Goal: Information Seeking & Learning: Learn about a topic

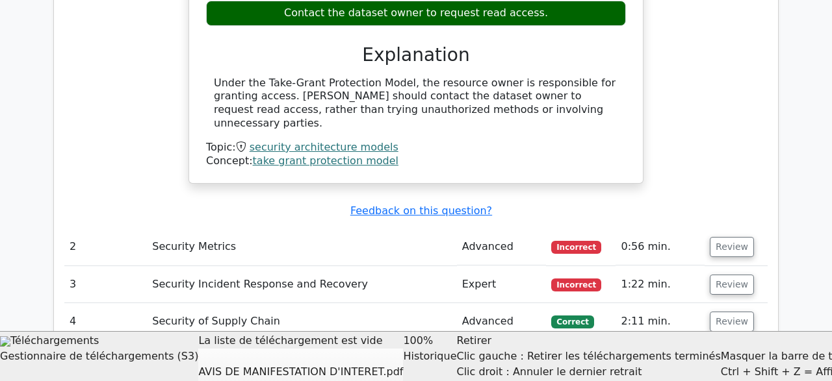
scroll to position [1, 0]
click at [723, 237] on button "Review" at bounding box center [731, 247] width 44 height 20
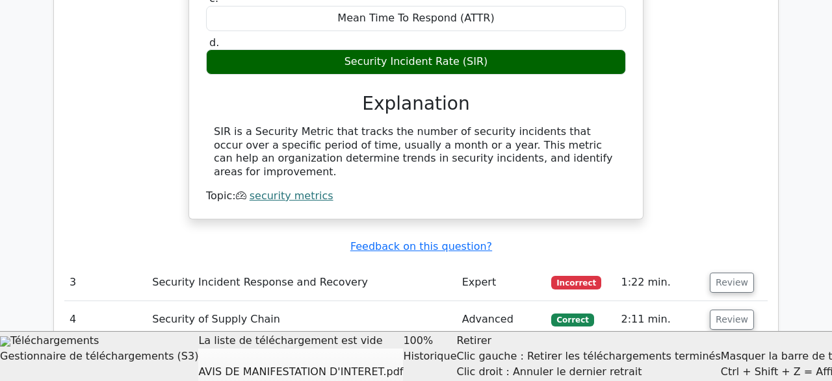
scroll to position [1642, 0]
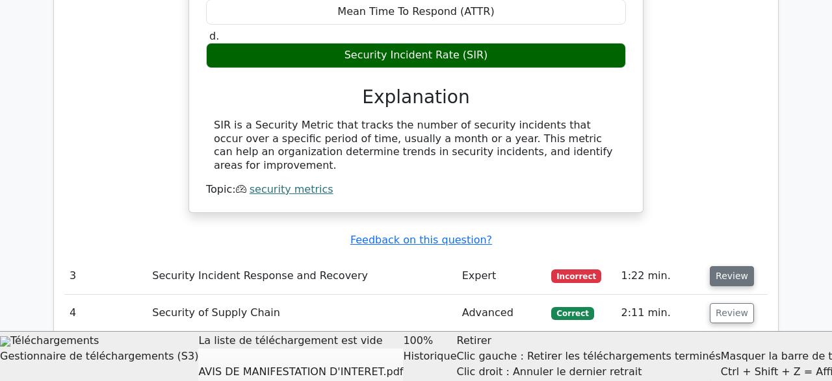
click at [715, 266] on button "Review" at bounding box center [731, 276] width 44 height 20
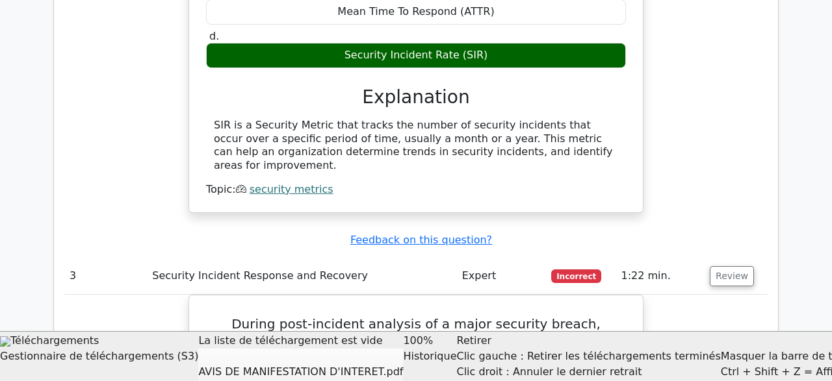
click at [570, 270] on span "Incorrect" at bounding box center [576, 276] width 50 height 13
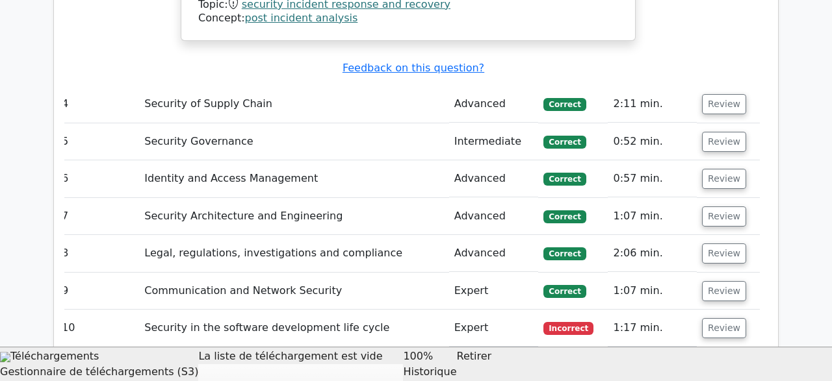
scroll to position [2655, 0]
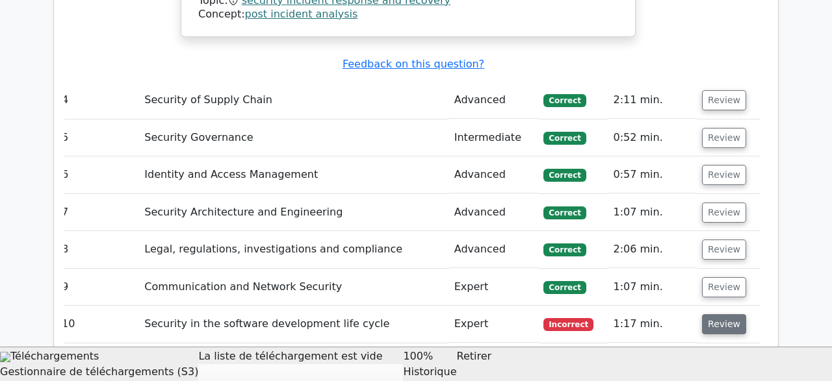
click at [710, 314] on button "Review" at bounding box center [724, 324] width 44 height 20
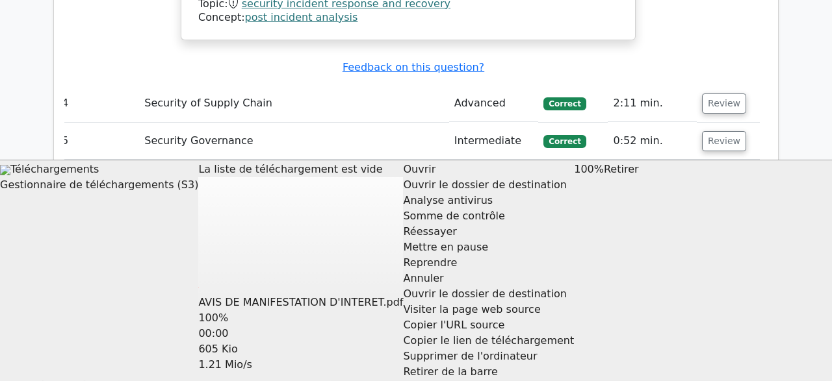
click at [403, 374] on div "Retirer de la barre" at bounding box center [488, 372] width 171 height 16
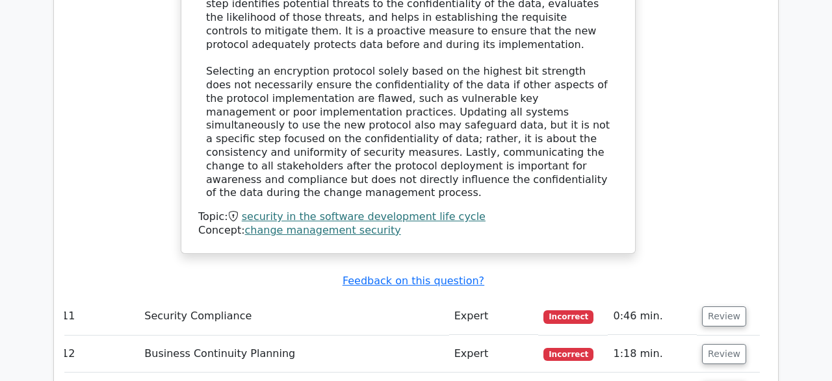
scroll to position [3364, 0]
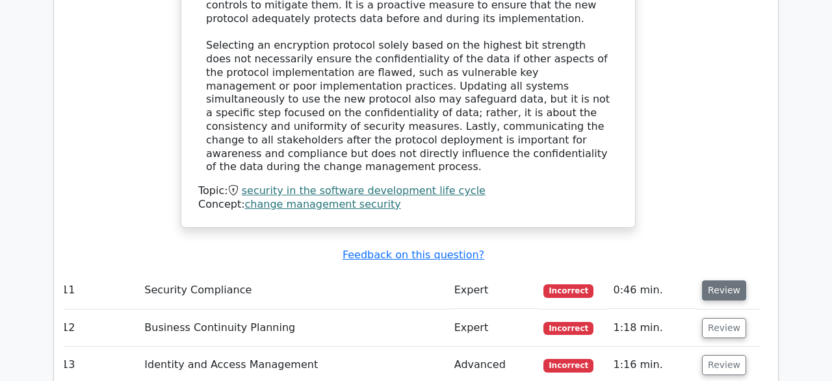
click at [720, 281] on button "Review" at bounding box center [724, 291] width 44 height 20
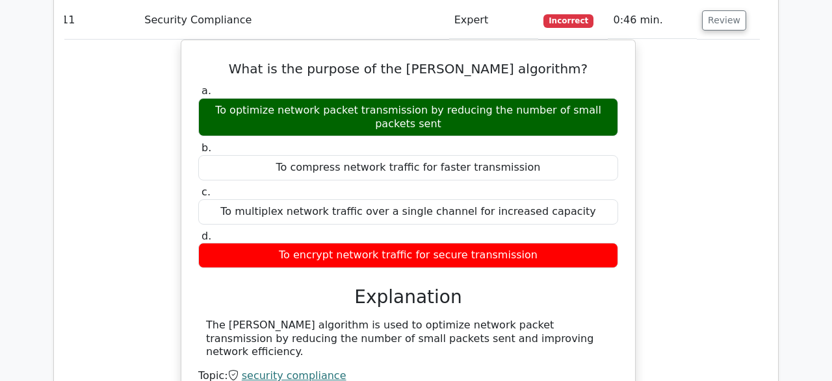
scroll to position [3702, 0]
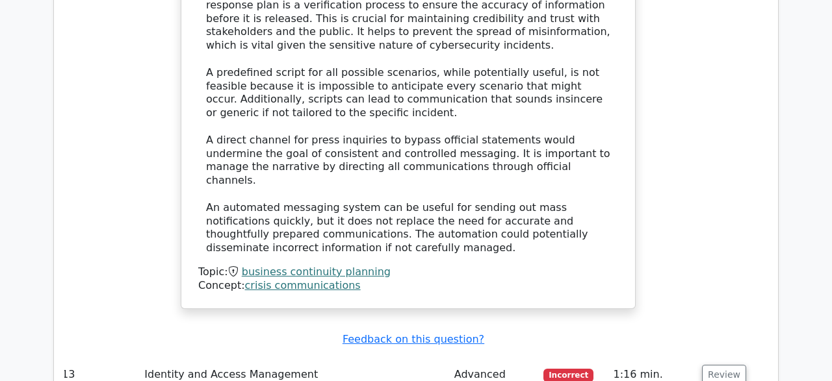
scroll to position [4445, 0]
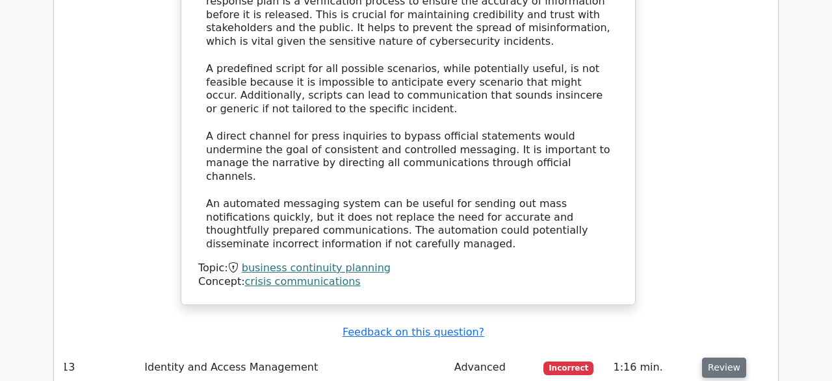
click at [709, 358] on button "Review" at bounding box center [724, 368] width 44 height 20
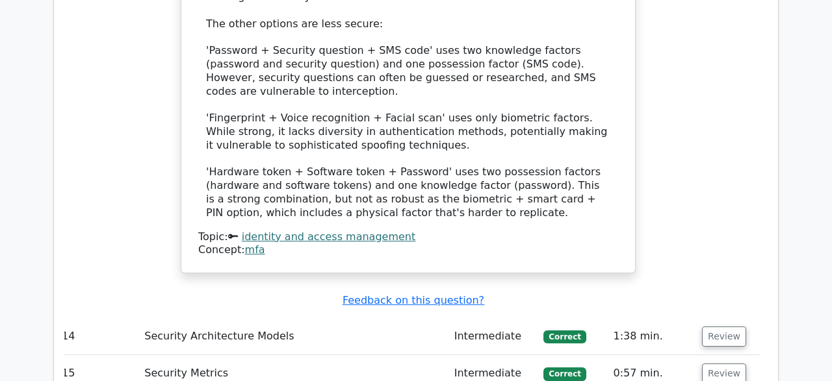
scroll to position [5324, 0]
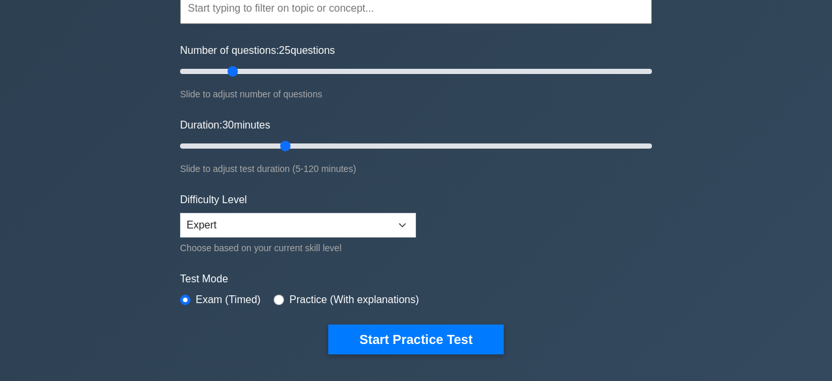
scroll to position [203, 0]
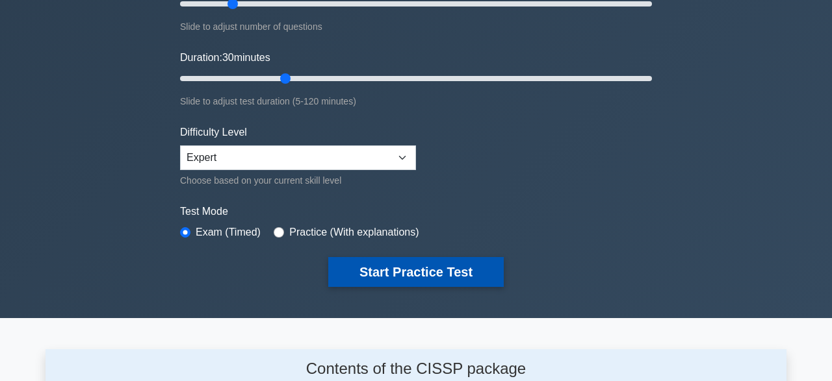
click at [391, 278] on button "Start Practice Test" at bounding box center [415, 272] width 175 height 30
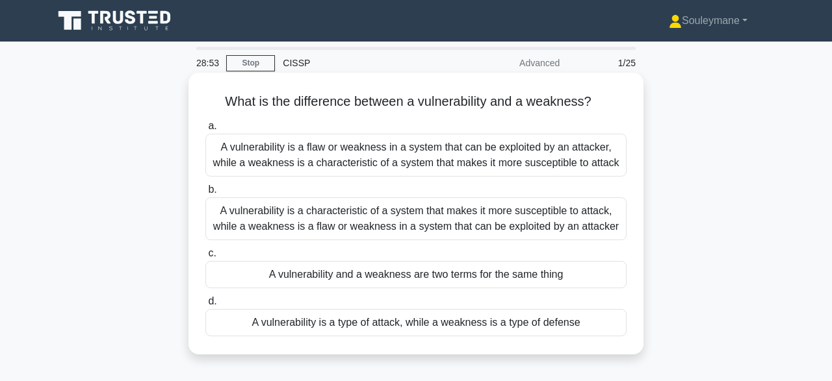
click at [347, 160] on div "A vulnerability is a flaw or weakness in a system that can be exploited by an a…" at bounding box center [415, 155] width 421 height 43
click at [205, 131] on input "a. A vulnerability is a flaw or weakness in a system that can be exploited by a…" at bounding box center [205, 126] width 0 height 8
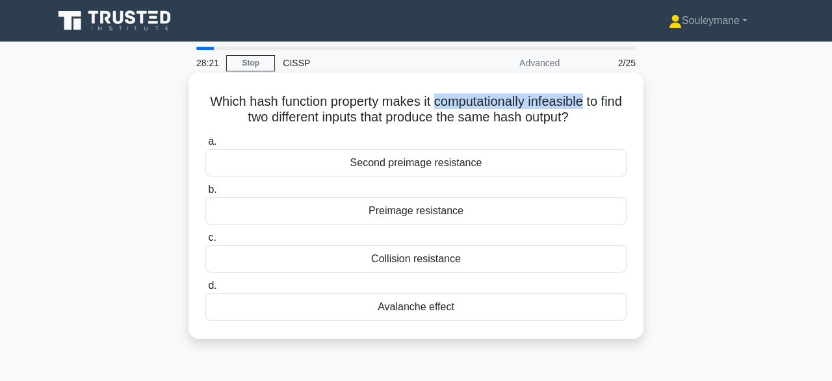
drag, startPoint x: 435, startPoint y: 105, endPoint x: 580, endPoint y: 99, distance: 145.6
click at [580, 99] on h5 "Which hash function property makes it computationally infeasible to find two di…" at bounding box center [416, 110] width 424 height 32
copy h5 "computationally infeasible"
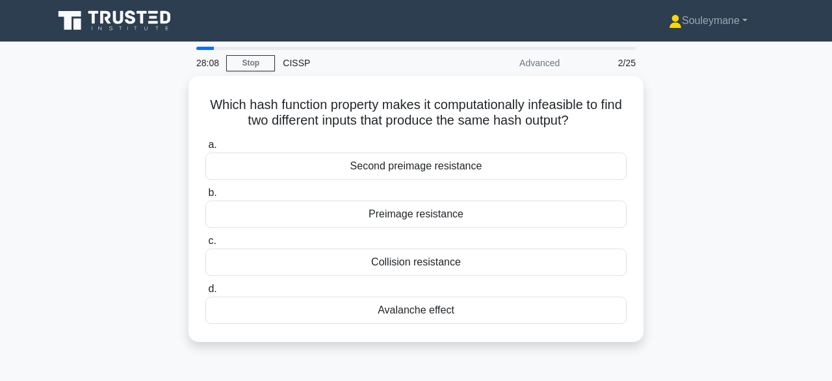
click at [678, 150] on div "Which hash function property makes it computationally infeasible to find two di…" at bounding box center [415, 217] width 741 height 282
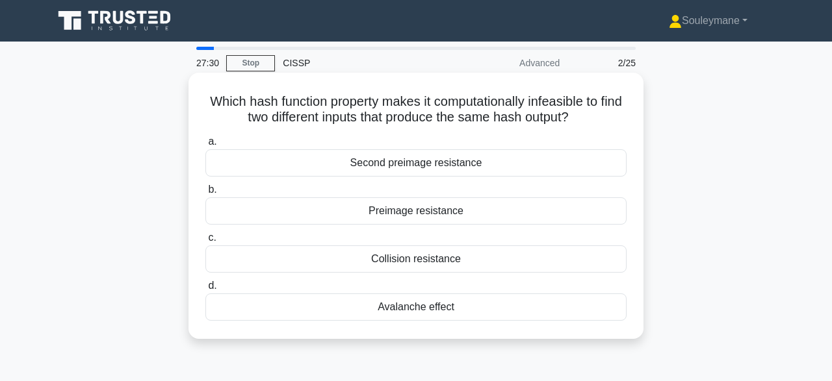
click at [479, 157] on div "Second preimage resistance" at bounding box center [415, 162] width 421 height 27
click at [205, 146] on input "a. Second preimage resistance" at bounding box center [205, 142] width 0 height 8
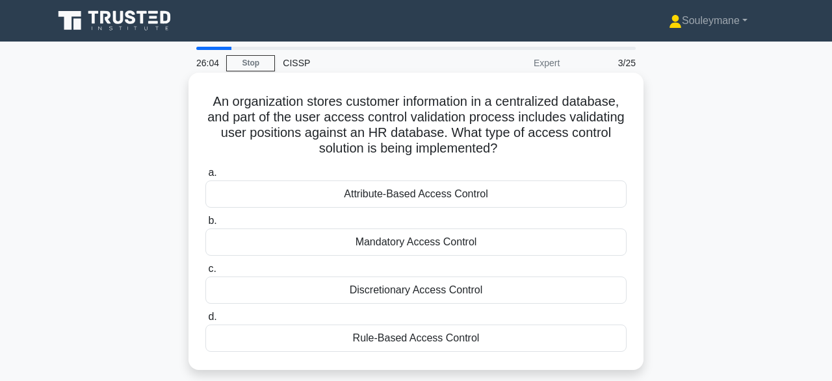
click at [416, 201] on div "Attribute-Based Access Control" at bounding box center [415, 194] width 421 height 27
click at [205, 177] on input "a. Attribute-Based Access Control" at bounding box center [205, 173] width 0 height 8
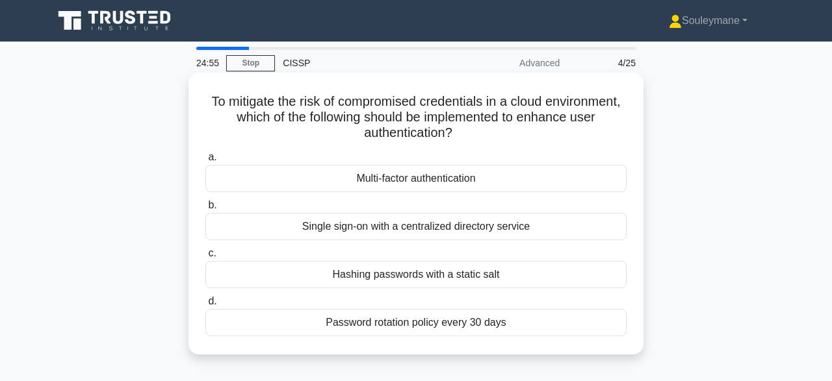
click at [397, 183] on div "Multi-factor authentication" at bounding box center [415, 178] width 421 height 27
click at [205, 162] on input "a. Multi-factor authentication" at bounding box center [205, 157] width 0 height 8
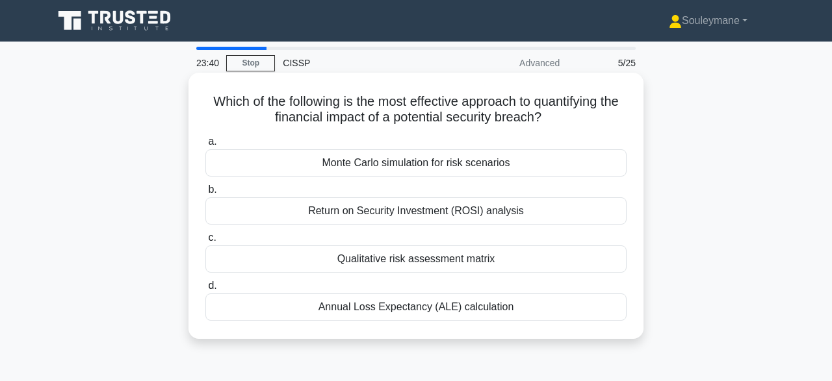
click at [453, 309] on div "Annual Loss Expectancy (ALE) calculation" at bounding box center [415, 307] width 421 height 27
click at [205, 290] on input "d. Annual Loss Expectancy (ALE) calculation" at bounding box center [205, 286] width 0 height 8
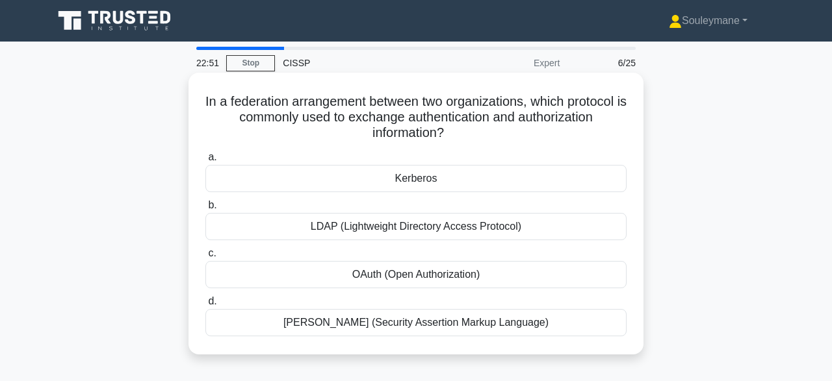
click at [411, 322] on div "SAML (Security Assertion Markup Language)" at bounding box center [415, 322] width 421 height 27
click at [375, 329] on div "SAML (Security Assertion Markup Language)" at bounding box center [415, 322] width 421 height 27
click at [205, 306] on input "d. SAML (Security Assertion Markup Language)" at bounding box center [205, 302] width 0 height 8
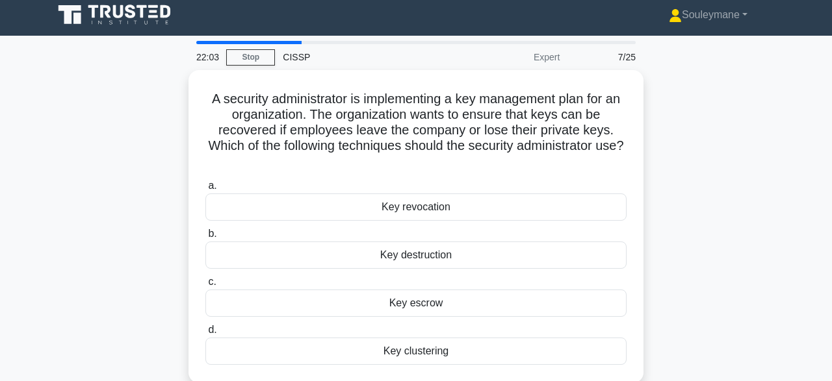
scroll to position [68, 0]
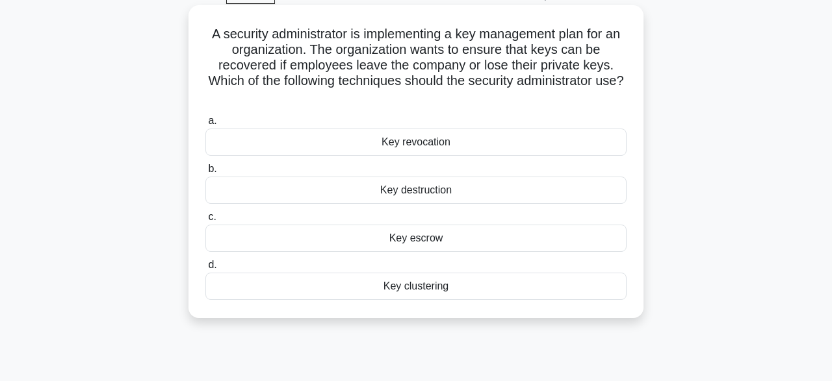
click at [406, 288] on div "Key clustering" at bounding box center [415, 286] width 421 height 27
click at [205, 270] on input "d. Key clustering" at bounding box center [205, 265] width 0 height 8
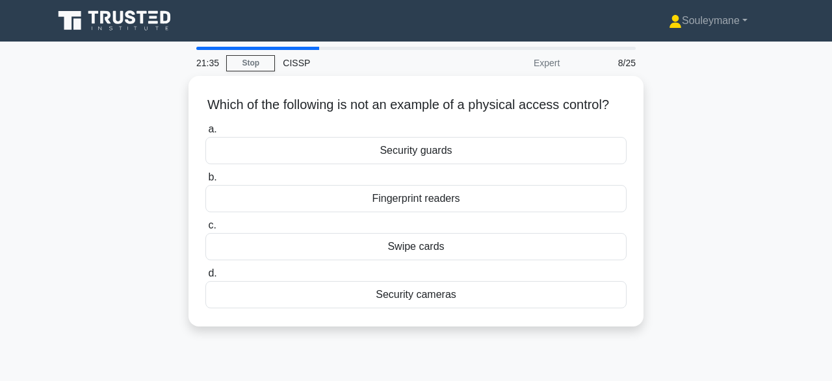
scroll to position [0, 0]
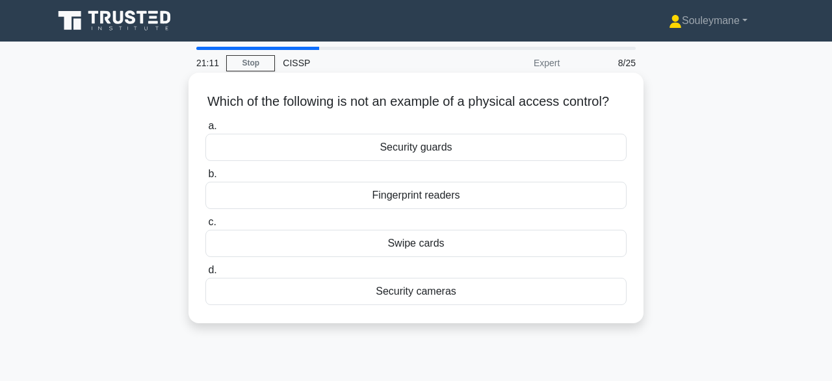
click at [423, 247] on div "Swipe cards" at bounding box center [415, 243] width 421 height 27
click at [205, 227] on input "c. Swipe cards" at bounding box center [205, 222] width 0 height 8
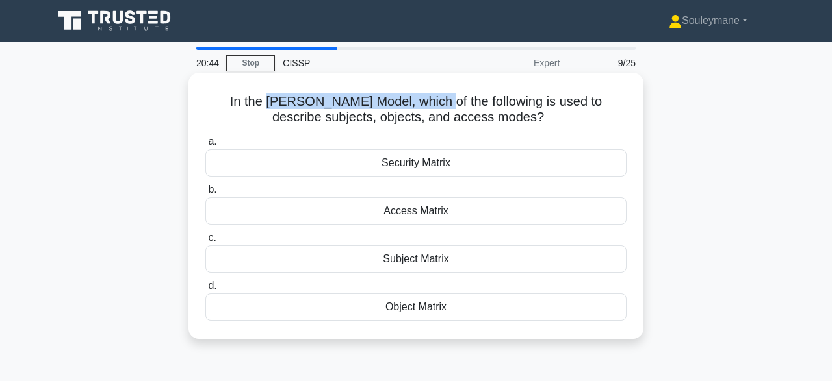
drag, startPoint x: 255, startPoint y: 101, endPoint x: 425, endPoint y: 75, distance: 172.2
click at [425, 75] on div "In the Harrison-Ruzzo-Ullman Model, which of the following is used to describe …" at bounding box center [415, 206] width 455 height 266
copy h5 "Harrison-Ruzzo-Ullman Model"
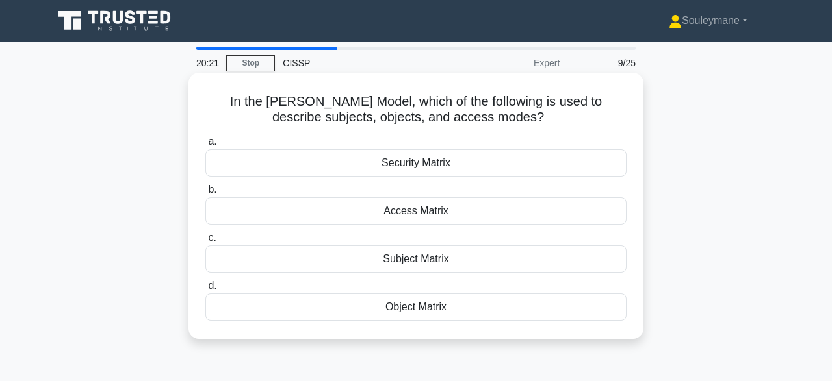
click at [291, 124] on h5 "In the Harrison-Ruzzo-Ullman Model, which of the following is used to describe …" at bounding box center [416, 110] width 424 height 32
click at [424, 260] on div "Subject Matrix" at bounding box center [415, 259] width 421 height 27
click at [205, 242] on input "c. Subject Matrix" at bounding box center [205, 238] width 0 height 8
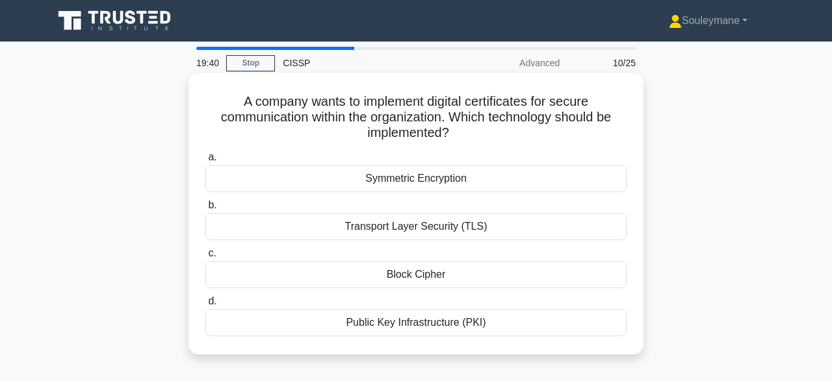
click at [425, 233] on div "Transport Layer Security (TLS)" at bounding box center [415, 226] width 421 height 27
click at [205, 210] on input "b. Transport Layer Security (TLS)" at bounding box center [205, 205] width 0 height 8
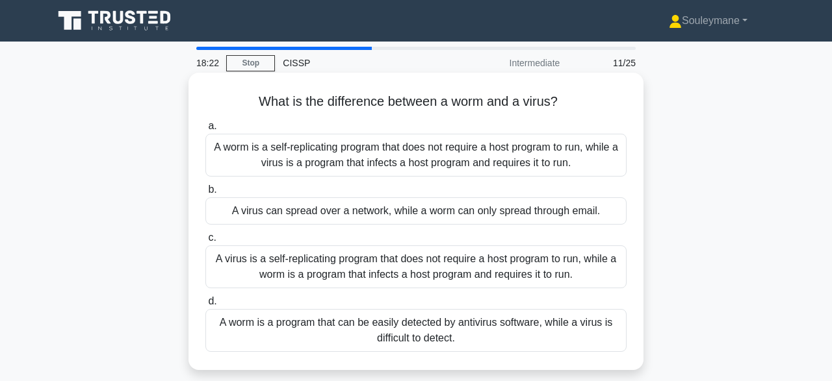
click at [495, 156] on div "A worm is a self-replicating program that does not require a host program to ru…" at bounding box center [415, 155] width 421 height 43
click at [205, 131] on input "a. A worm is a self-replicating program that does not require a host program to…" at bounding box center [205, 126] width 0 height 8
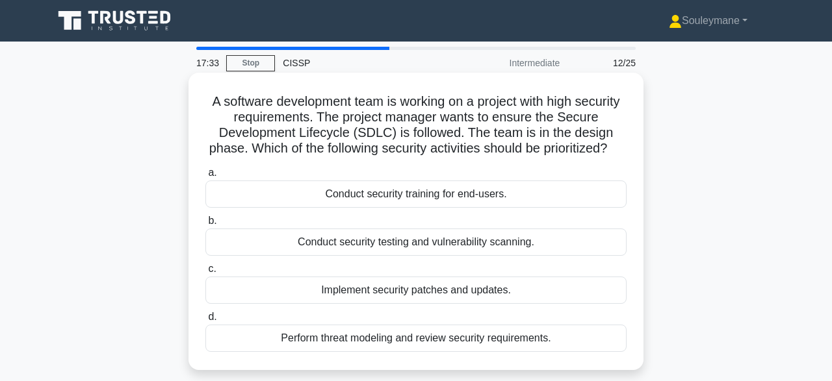
click at [375, 338] on div "Perform threat modeling and review security requirements." at bounding box center [415, 338] width 421 height 27
click at [205, 322] on input "d. Perform threat modeling and review security requirements." at bounding box center [205, 317] width 0 height 8
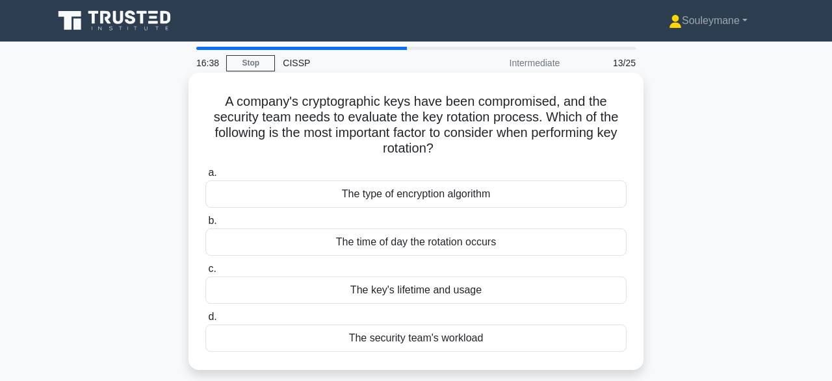
click at [378, 249] on div "The time of day the rotation occurs" at bounding box center [415, 242] width 421 height 27
click at [205, 225] on input "b. The time of day the rotation occurs" at bounding box center [205, 221] width 0 height 8
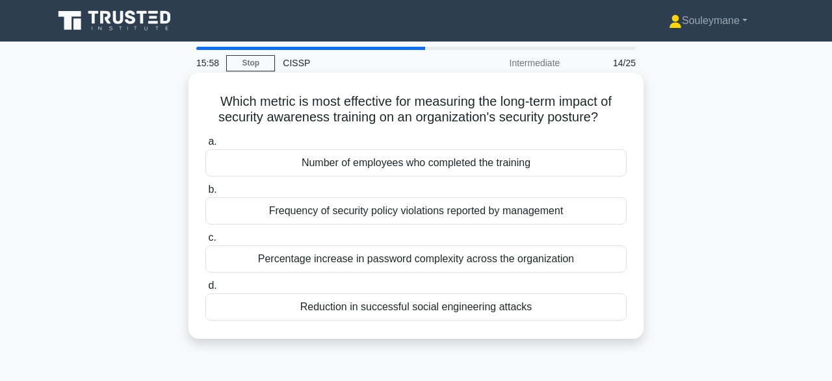
click at [383, 309] on div "Reduction in successful social engineering attacks" at bounding box center [415, 307] width 421 height 27
click at [205, 290] on input "d. Reduction in successful social engineering attacks" at bounding box center [205, 286] width 0 height 8
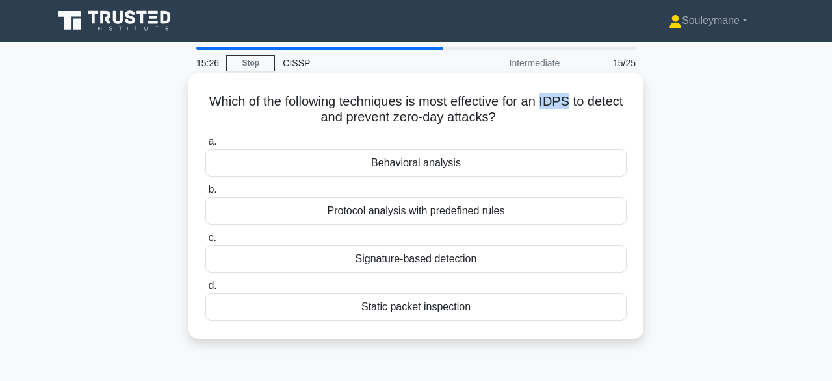
drag, startPoint x: 543, startPoint y: 105, endPoint x: 568, endPoint y: 103, distance: 24.8
click at [568, 103] on h5 "Which of the following techniques is most effective for an IDPS to detect and p…" at bounding box center [416, 110] width 424 height 32
click at [428, 166] on div "Behavioral analysis" at bounding box center [415, 162] width 421 height 27
click at [205, 146] on input "a. Behavioral analysis" at bounding box center [205, 142] width 0 height 8
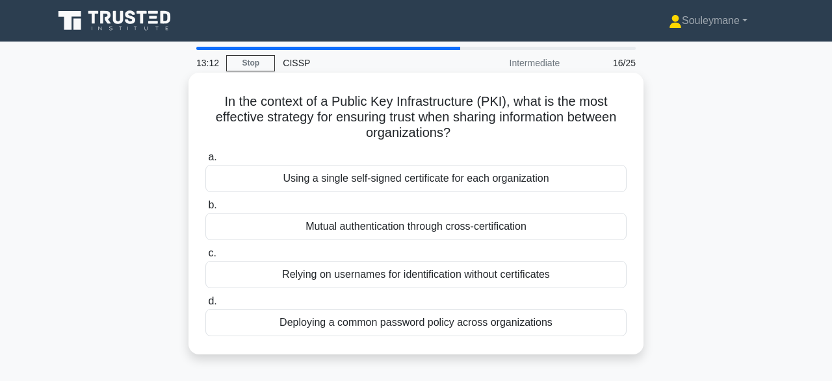
click at [395, 180] on div "Using a single self-signed certificate for each organization" at bounding box center [415, 178] width 421 height 27
click at [205, 162] on input "a. Using a single self-signed certificate for each organization" at bounding box center [205, 157] width 0 height 8
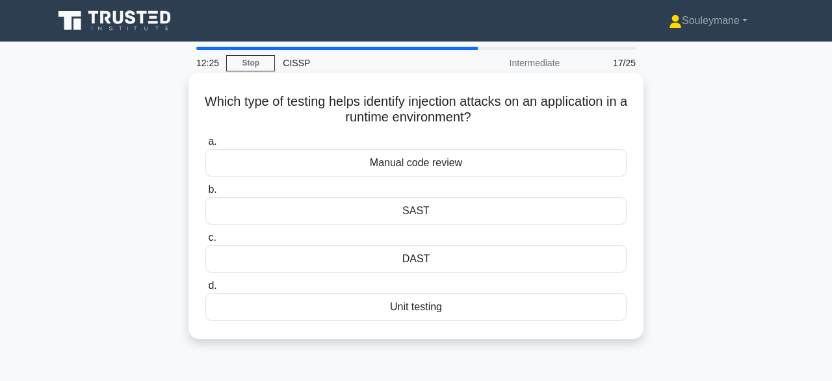
click at [407, 310] on div "Unit testing" at bounding box center [415, 307] width 421 height 27
click at [205, 290] on input "d. Unit testing" at bounding box center [205, 286] width 0 height 8
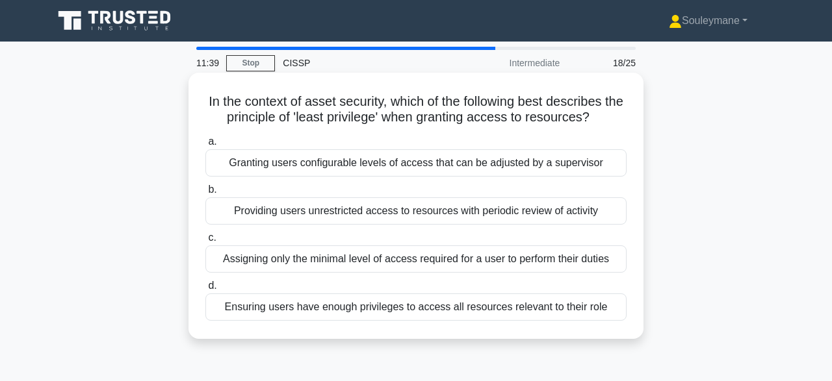
click at [344, 259] on div "Assigning only the minimal level of access required for a user to perform their…" at bounding box center [415, 259] width 421 height 27
click at [205, 242] on input "c. Assigning only the minimal level of access required for a user to perform th…" at bounding box center [205, 238] width 0 height 8
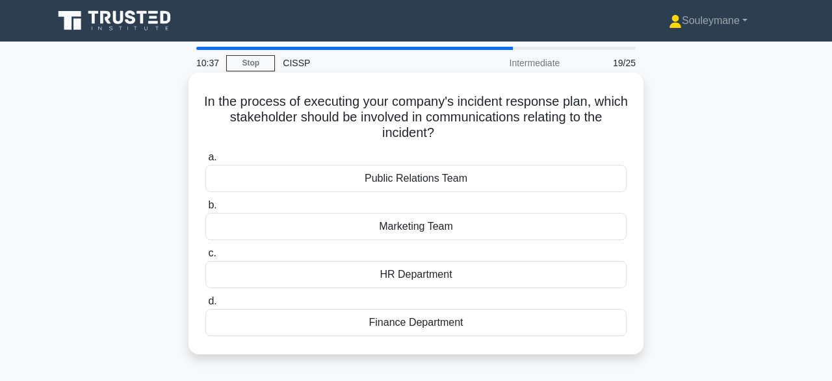
click at [438, 177] on div "Public Relations Team" at bounding box center [415, 178] width 421 height 27
click at [205, 162] on input "a. Public Relations Team" at bounding box center [205, 157] width 0 height 8
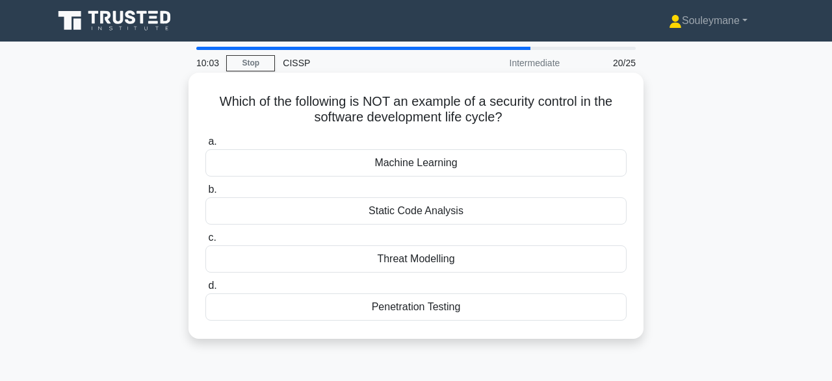
click at [425, 164] on div "Machine Learning" at bounding box center [415, 162] width 421 height 27
click at [205, 146] on input "a. Machine Learning" at bounding box center [205, 142] width 0 height 8
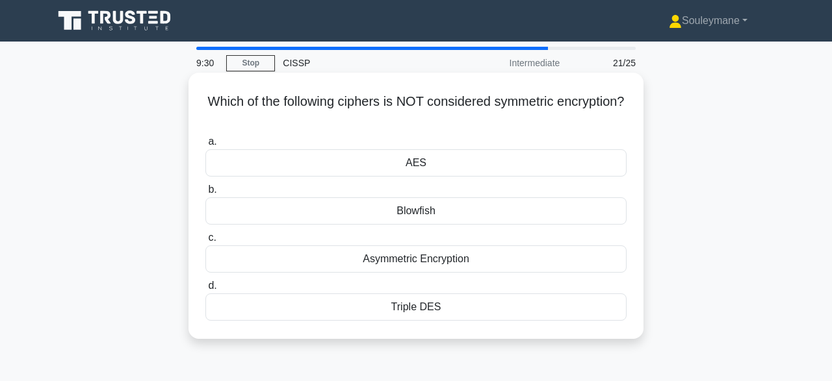
click at [400, 259] on div "Asymmetric Encryption" at bounding box center [415, 259] width 421 height 27
click at [205, 242] on input "c. Asymmetric Encryption" at bounding box center [205, 238] width 0 height 8
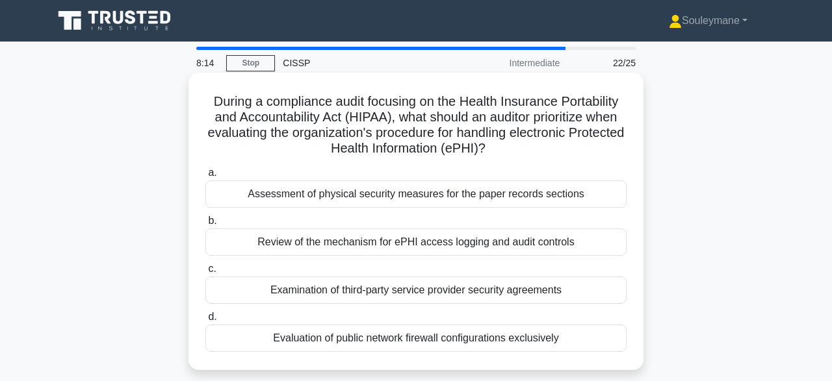
click at [354, 244] on div "Review of the mechanism for ePHI access logging and audit controls" at bounding box center [415, 242] width 421 height 27
click at [205, 225] on input "b. Review of the mechanism for ePHI access logging and audit controls" at bounding box center [205, 221] width 0 height 8
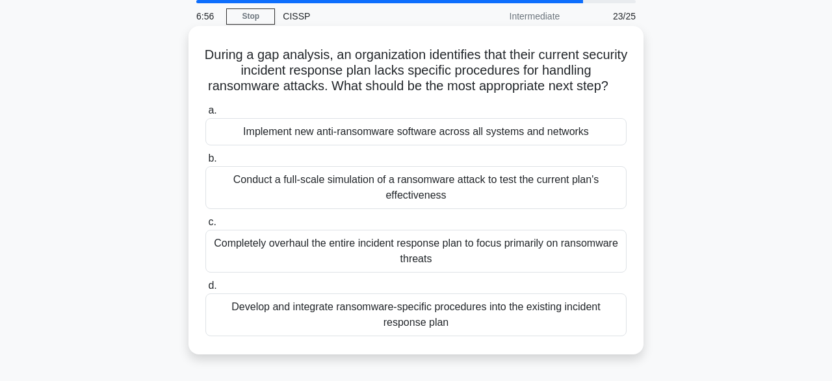
scroll to position [68, 0]
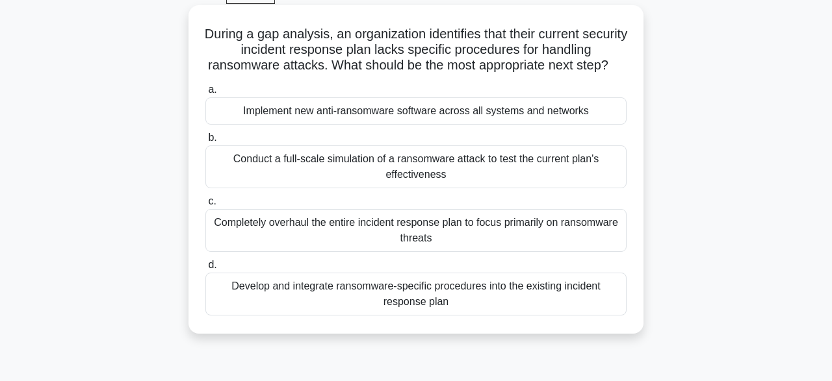
click at [403, 159] on div "Conduct a full-scale simulation of a ransomware attack to test the current plan…" at bounding box center [415, 167] width 421 height 43
click at [205, 142] on input "b. Conduct a full-scale simulation of a ransomware attack to test the current p…" at bounding box center [205, 138] width 0 height 8
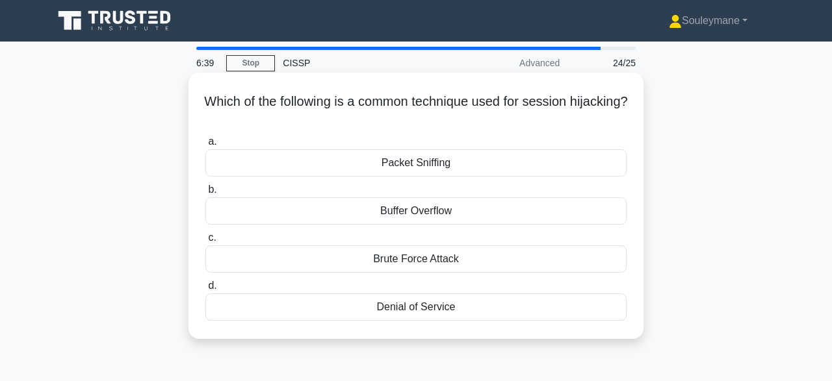
scroll to position [0, 0]
click at [435, 162] on div "Packet Sniffing" at bounding box center [415, 162] width 421 height 27
click at [205, 146] on input "a. Packet Sniffing" at bounding box center [205, 142] width 0 height 8
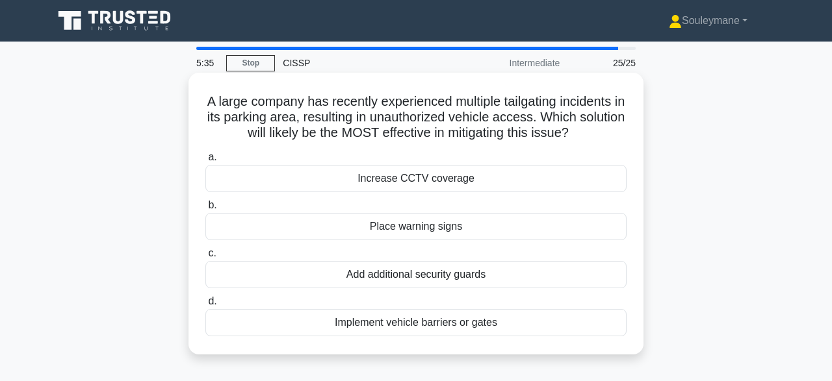
click at [450, 322] on div "Implement vehicle barriers or gates" at bounding box center [415, 322] width 421 height 27
click at [205, 306] on input "d. Implement vehicle barriers or gates" at bounding box center [205, 302] width 0 height 8
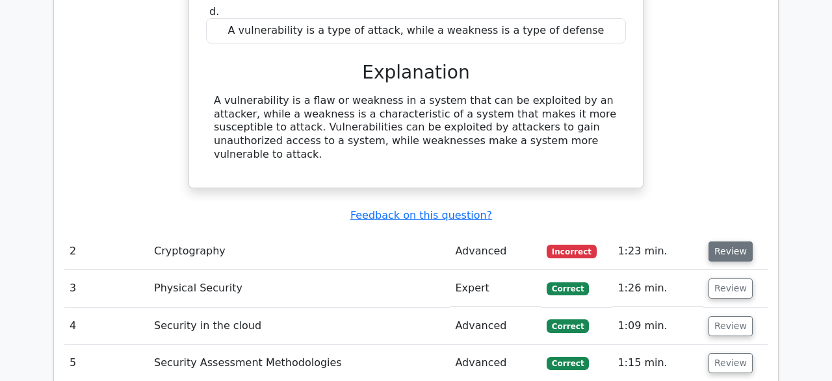
scroll to position [1403, 0]
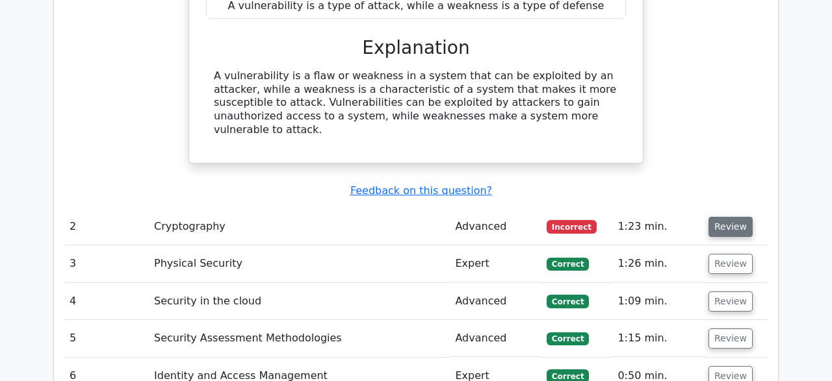
click at [723, 217] on button "Review" at bounding box center [730, 227] width 44 height 20
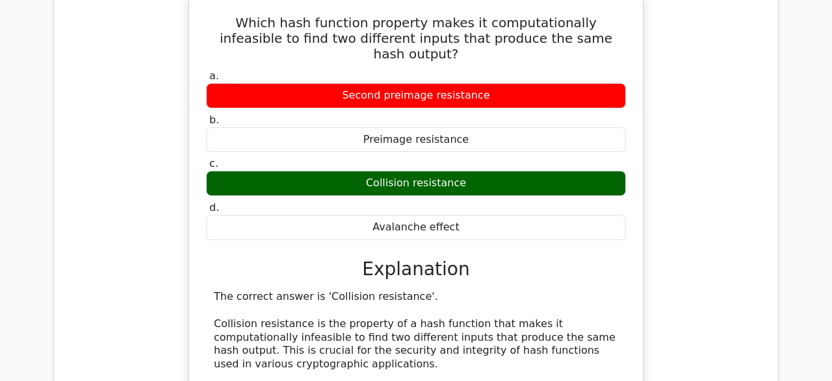
scroll to position [1673, 0]
